Goal: Task Accomplishment & Management: Complete application form

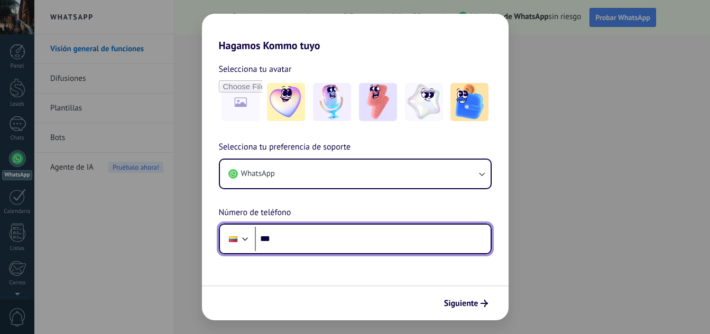
click at [339, 241] on input "***" at bounding box center [373, 239] width 236 height 24
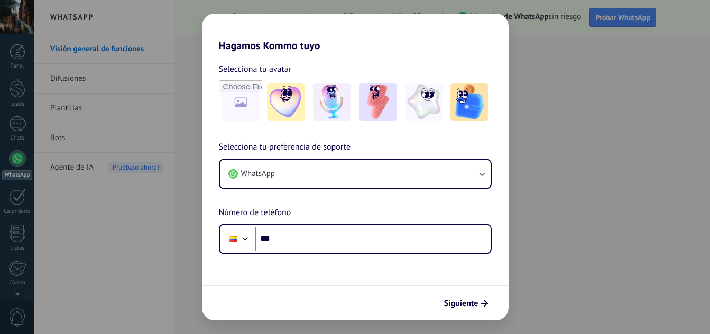
click at [685, 141] on div "Hagamos Kommo tuyo Selecciona tu avatar Selecciona tu preferencia de soporte Wh…" at bounding box center [355, 167] width 710 height 334
click at [88, 204] on div "Hagamos Kommo tuyo Selecciona tu avatar Selecciona tu preferencia de soporte Wh…" at bounding box center [355, 167] width 710 height 334
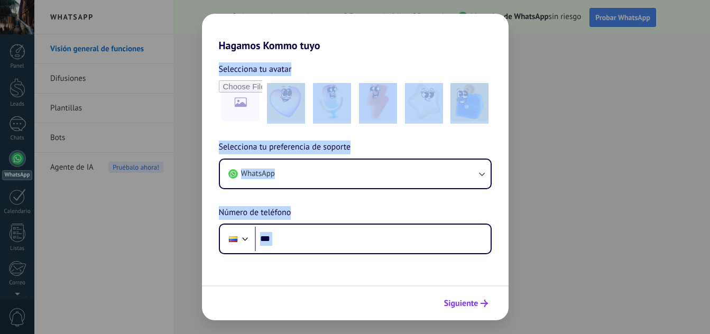
drag, startPoint x: 620, startPoint y: 103, endPoint x: 466, endPoint y: 302, distance: 251.9
click at [466, 302] on div "Hagamos Kommo tuyo Selecciona tu avatar Selecciona tu preferencia de soporte Wh…" at bounding box center [355, 167] width 710 height 334
click at [466, 302] on span "Siguiente" at bounding box center [461, 303] width 34 height 7
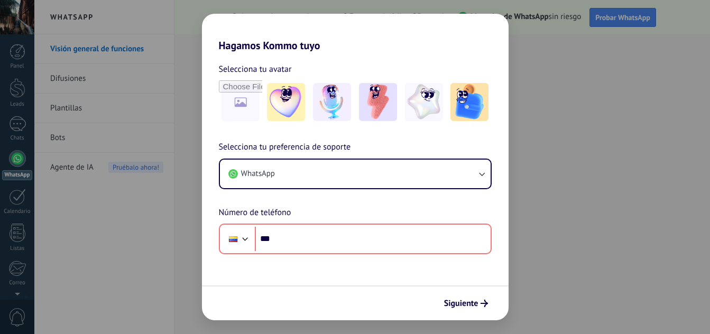
click at [607, 226] on div "Hagamos Kommo tuyo Selecciona tu avatar Selecciona tu preferencia de soporte Wh…" at bounding box center [355, 167] width 710 height 334
click at [136, 190] on div "Hagamos Kommo tuyo Selecciona tu avatar Selecciona tu preferencia de soporte Wh…" at bounding box center [355, 167] width 710 height 334
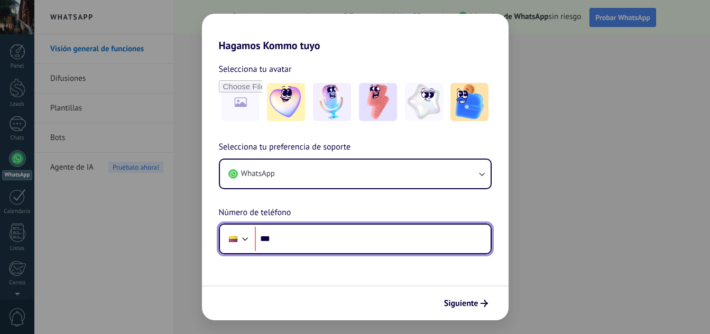
click at [410, 241] on input "***" at bounding box center [373, 239] width 236 height 24
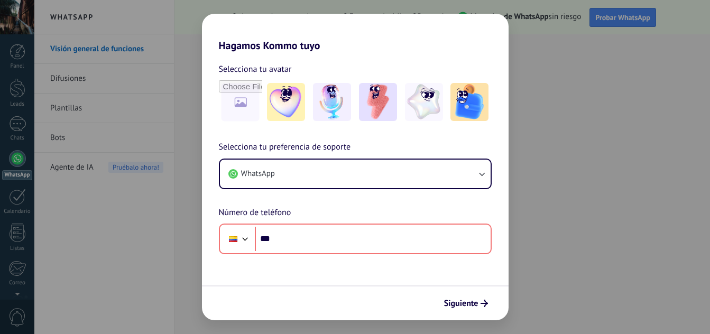
click at [616, 177] on div "Hagamos Kommo tuyo Selecciona tu avatar Selecciona tu preferencia de soporte Wh…" at bounding box center [355, 167] width 710 height 334
drag, startPoint x: 616, startPoint y: 177, endPoint x: 59, endPoint y: 140, distance: 558.9
click at [169, 209] on div "Hagamos Kommo tuyo Selecciona tu avatar Selecciona tu preferencia de soporte Wh…" at bounding box center [355, 167] width 710 height 334
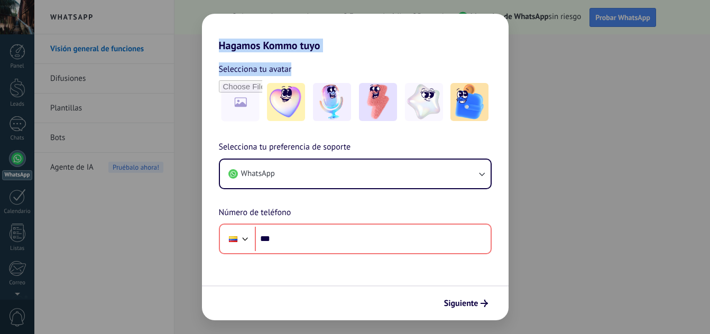
click at [59, 140] on div "Hagamos Kommo tuyo Selecciona tu avatar Selecciona tu preferencia de soporte Wh…" at bounding box center [355, 167] width 710 height 334
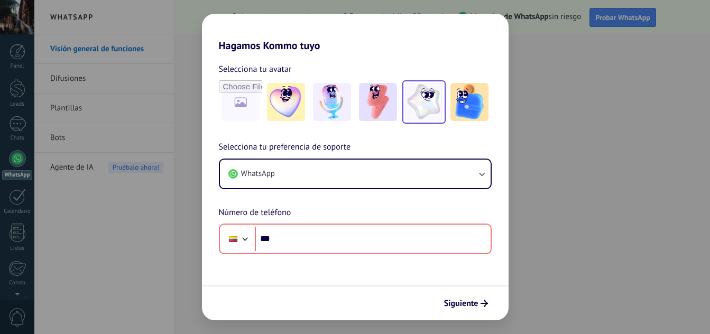
click at [426, 101] on img at bounding box center [424, 102] width 38 height 38
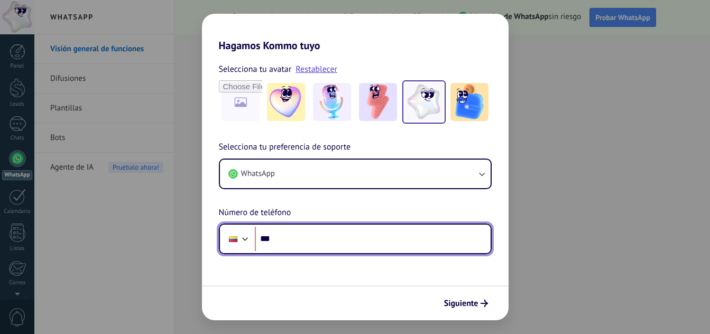
click at [425, 228] on input "***" at bounding box center [373, 239] width 236 height 24
type input "**********"
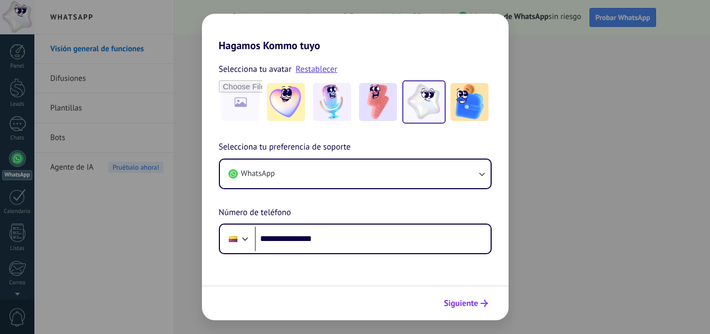
click at [473, 307] on span "Siguiente" at bounding box center [461, 303] width 34 height 7
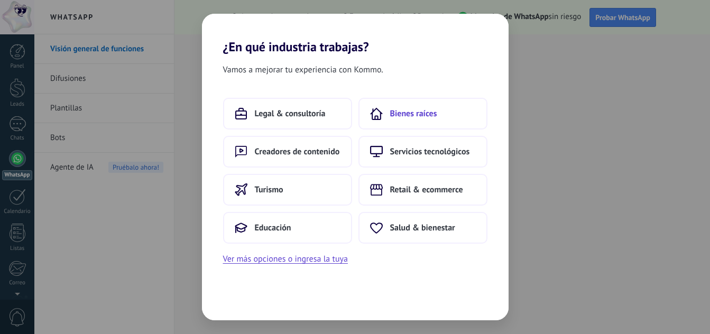
click at [417, 127] on button "Bienes raíces" at bounding box center [422, 114] width 129 height 32
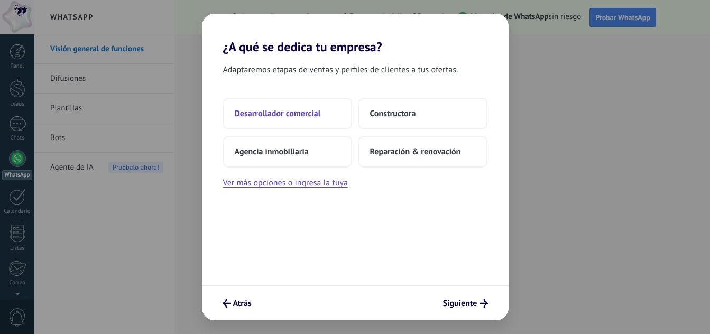
click at [310, 107] on button "Desarrollador comercial" at bounding box center [287, 114] width 129 height 32
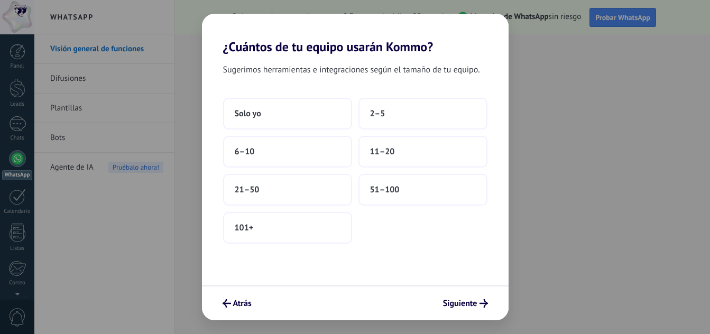
click at [310, 107] on button "Solo yo" at bounding box center [287, 114] width 129 height 32
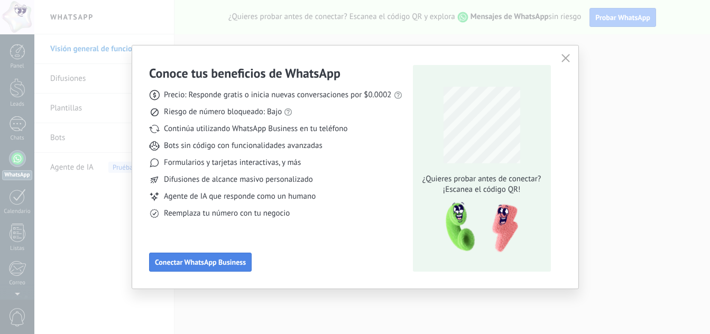
click at [204, 261] on span "Conectar WhatsApp Business" at bounding box center [200, 261] width 91 height 7
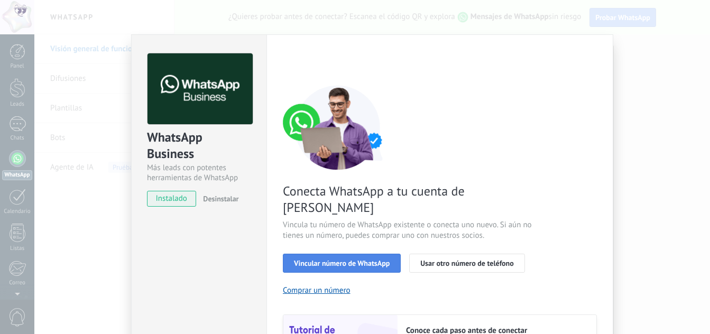
click at [355, 260] on span "Vincular número de WhatsApp" at bounding box center [342, 263] width 96 height 7
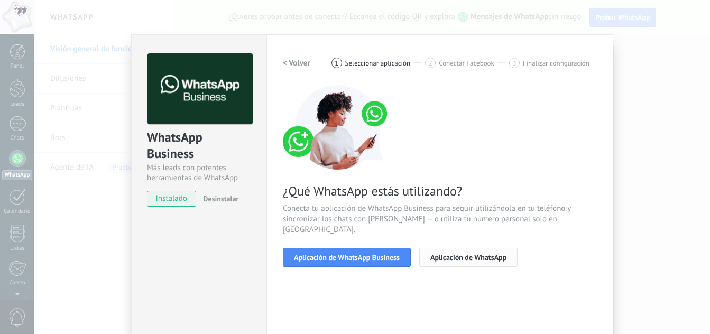
click at [469, 254] on span "Aplicación de WhatsApp" at bounding box center [468, 257] width 76 height 7
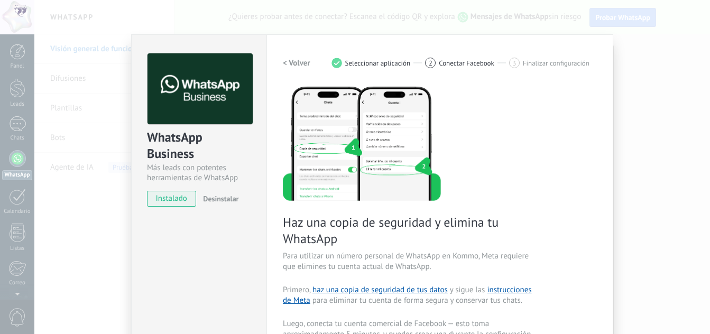
click at [475, 179] on div "Haz una copia de seguridad y elimina tu WhatsApp Para utilizar un número person…" at bounding box center [440, 290] width 314 height 411
click at [383, 229] on span "Haz una copia de seguridad y elimina tu WhatsApp" at bounding box center [409, 230] width 252 height 33
click at [474, 158] on div "Haz una copia de seguridad y elimina tu WhatsApp Para utilizar un número person…" at bounding box center [440, 290] width 314 height 411
click at [663, 187] on div "WhatsApp Business Más leads con potentes herramientas de WhatsApp instalado Des…" at bounding box center [372, 167] width 676 height 334
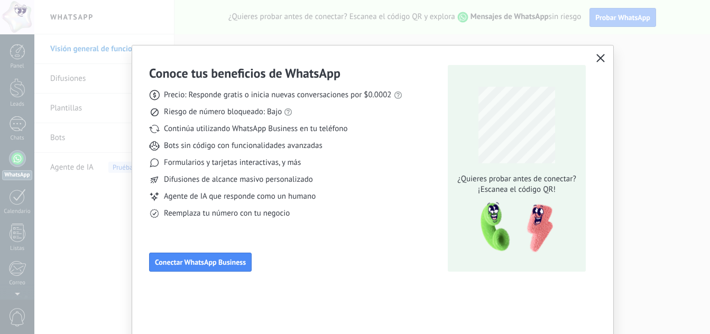
click at [595, 54] on button "button" at bounding box center [601, 58] width 14 height 15
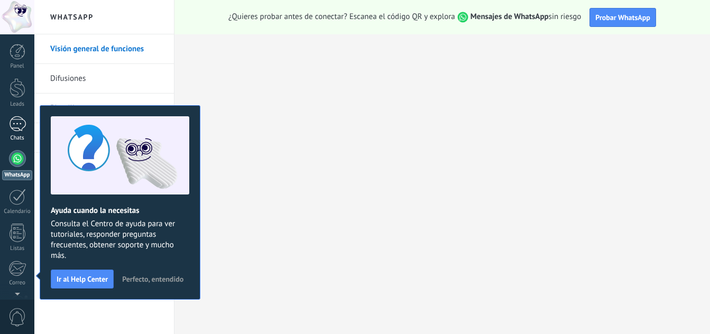
click at [21, 123] on div at bounding box center [17, 123] width 17 height 15
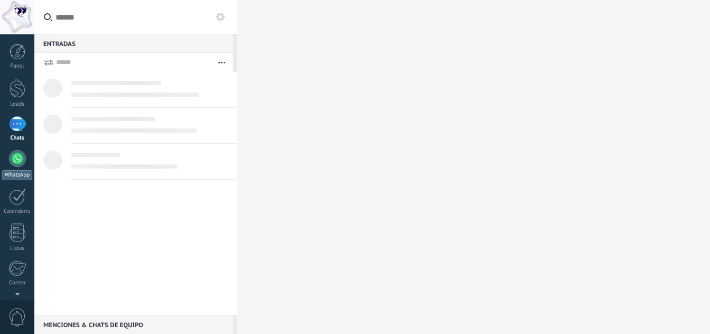
click at [16, 151] on div at bounding box center [17, 158] width 17 height 17
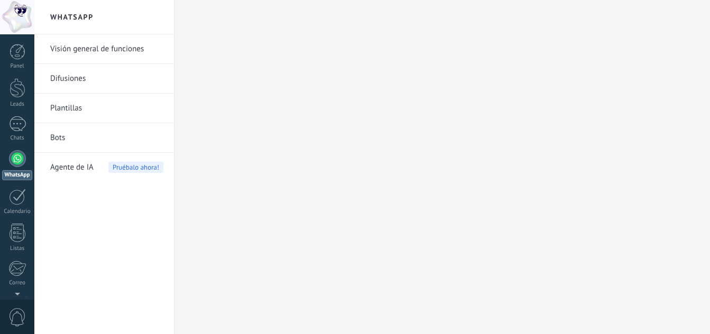
click at [124, 82] on link "Difusiones" at bounding box center [106, 79] width 113 height 30
